Goal: Task Accomplishment & Management: Complete application form

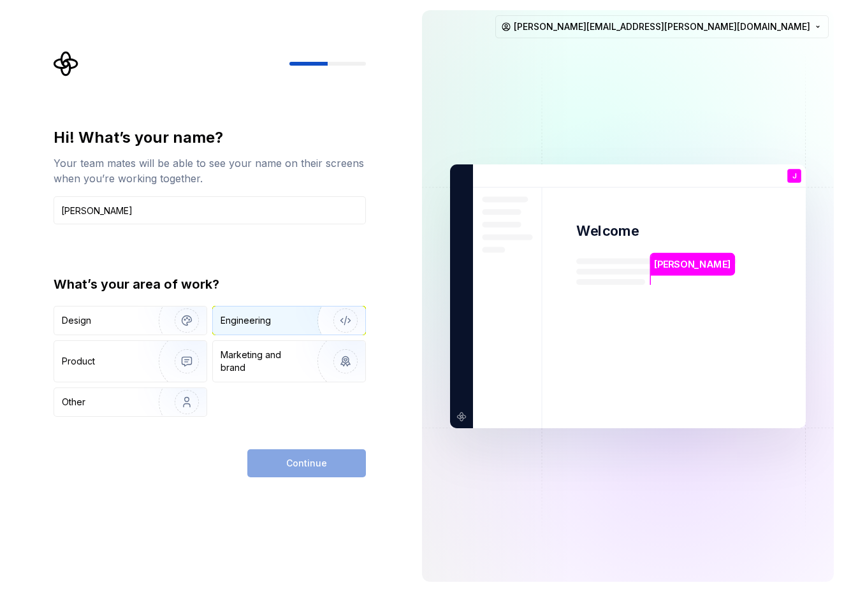
type input "[PERSON_NAME]"
click at [228, 324] on div "Engineering" at bounding box center [245, 320] width 50 height 13
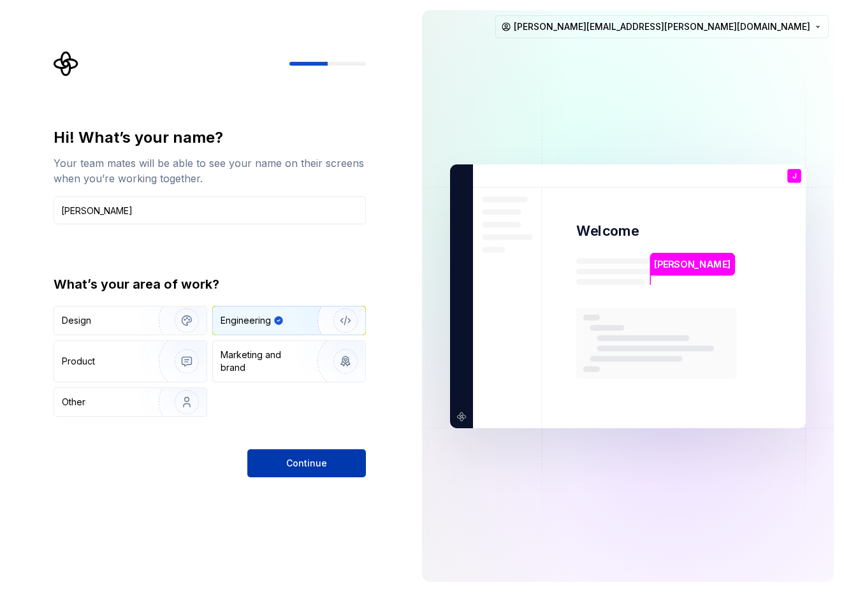
click at [292, 473] on button "Continue" at bounding box center [306, 463] width 119 height 28
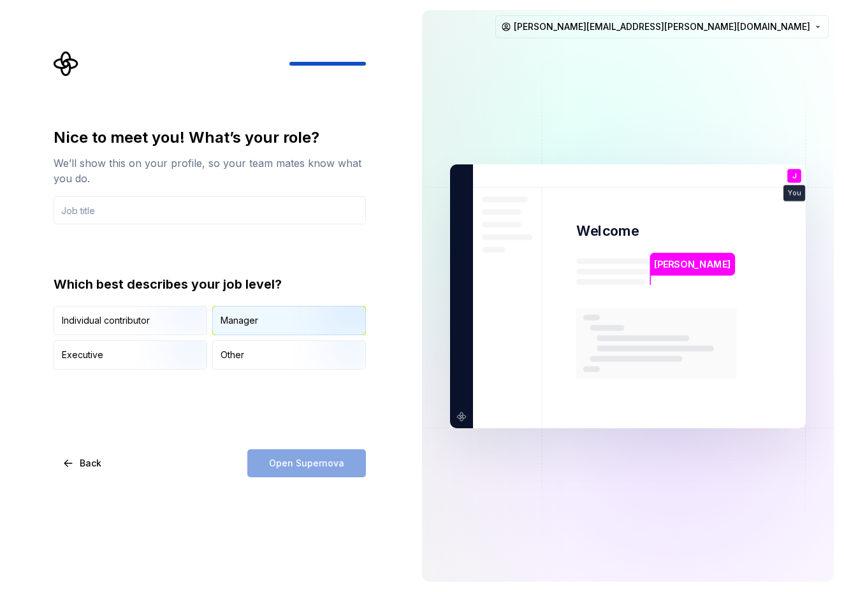
click at [258, 326] on div "Manager" at bounding box center [289, 320] width 152 height 28
click at [296, 466] on div "Open Supernova" at bounding box center [306, 463] width 119 height 28
click at [173, 214] on input "text" at bounding box center [210, 210] width 312 height 28
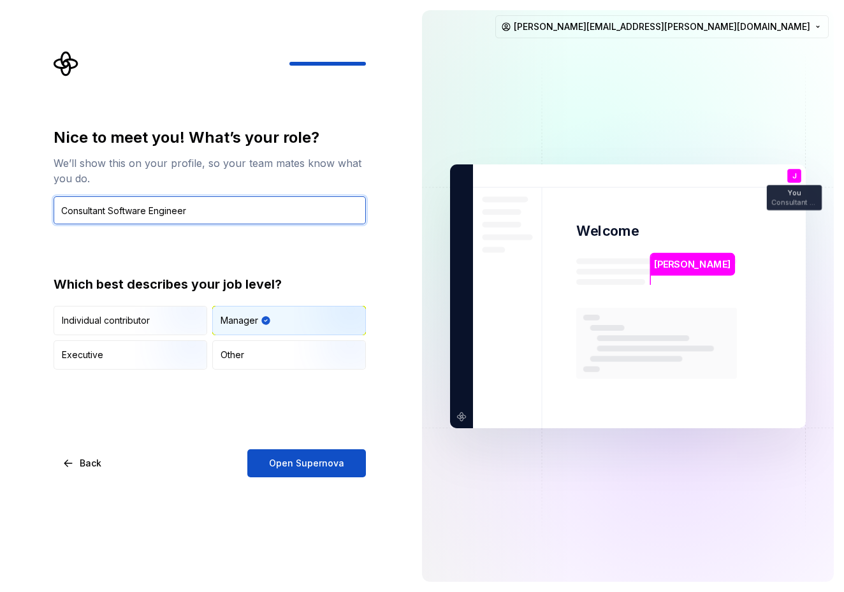
type input "Consultant Software Engineer"
